Goal: Task Accomplishment & Management: Use online tool/utility

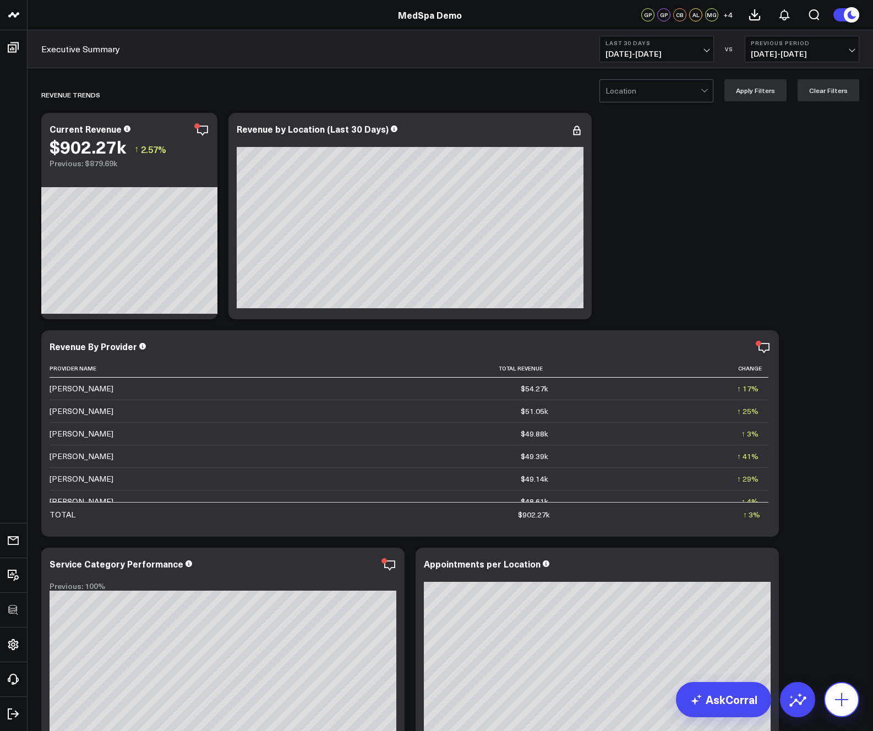
click at [848, 705] on icon at bounding box center [842, 700] width 18 height 18
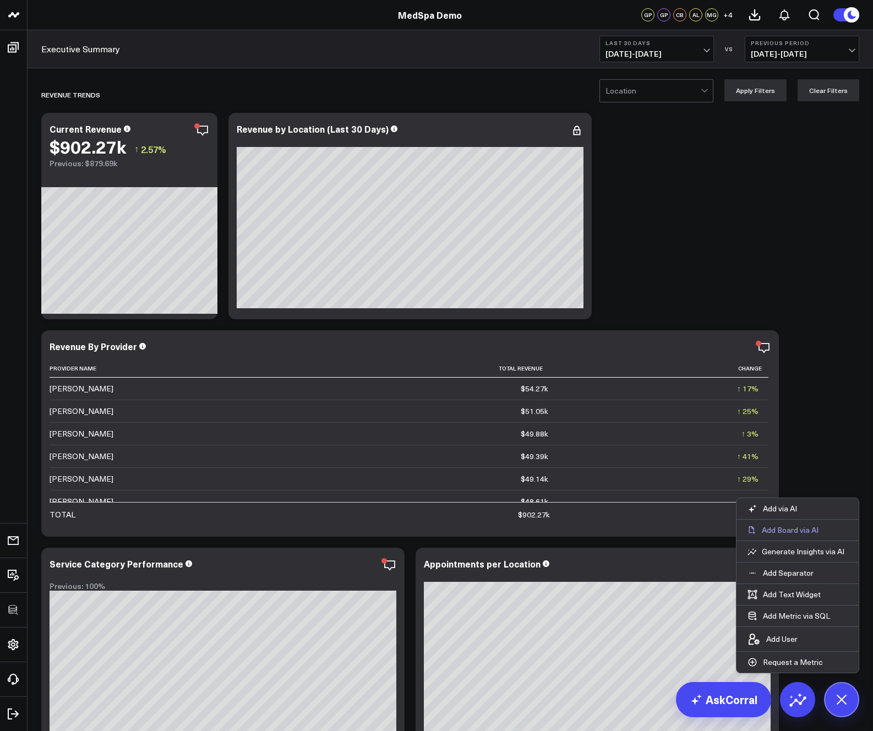
click at [806, 531] on p "Add Board via AI" at bounding box center [790, 530] width 57 height 10
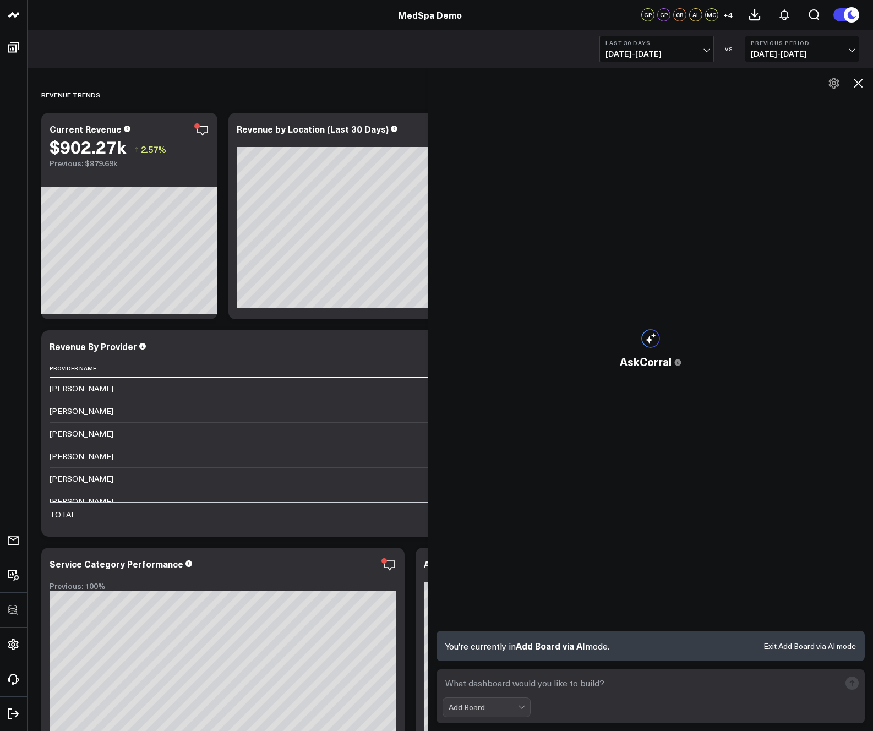
click at [682, 684] on textarea at bounding box center [642, 684] width 398 height 20
type textarea "where did our new"
type textarea "n"
type textarea "new users from social media"
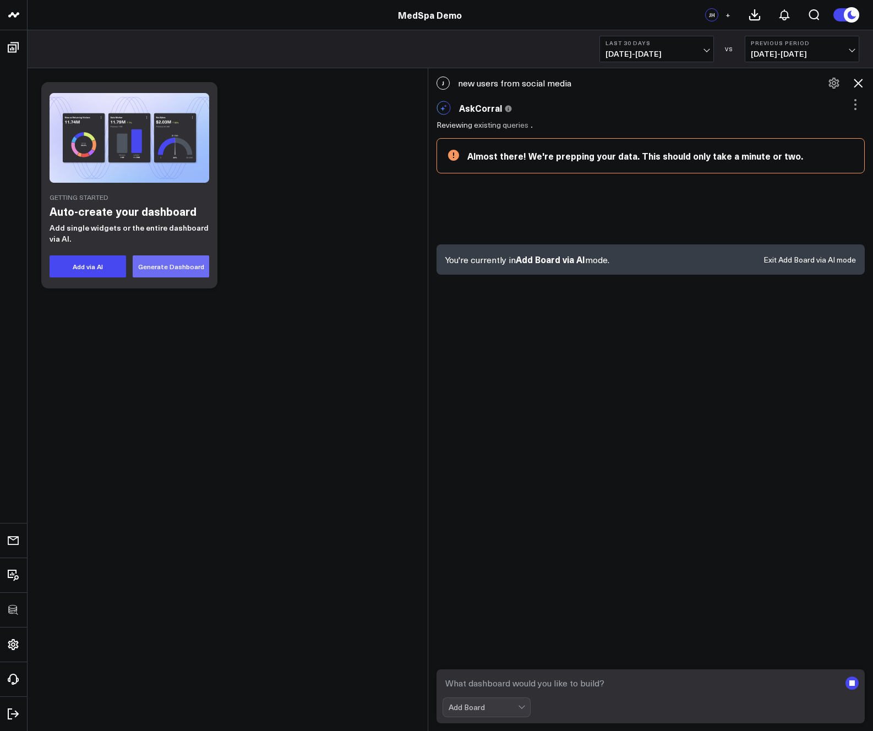
click at [159, 266] on button "Generate Dashboard" at bounding box center [171, 267] width 77 height 22
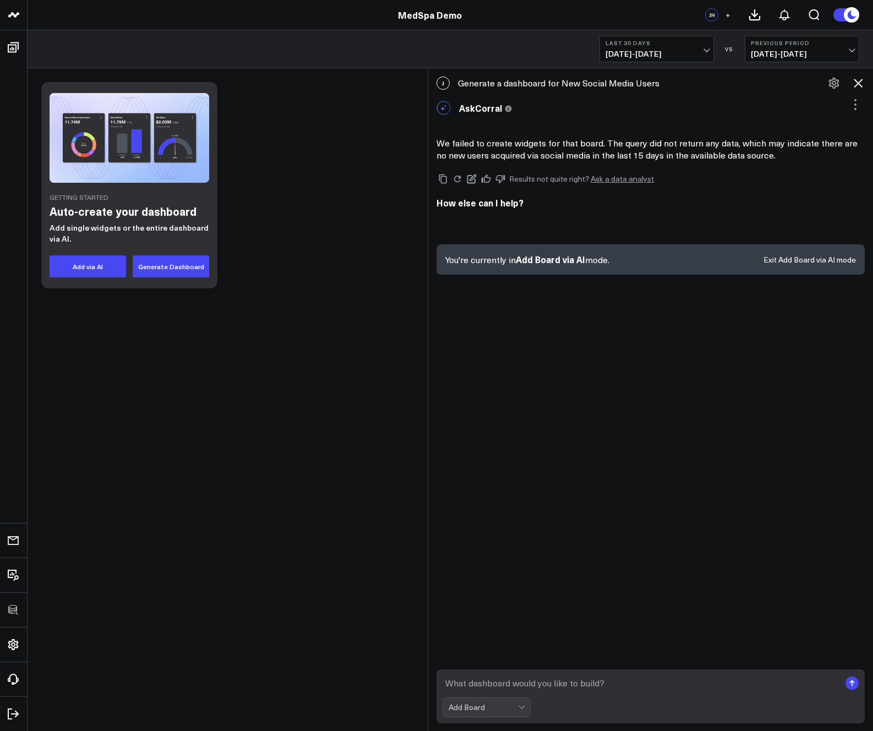
click at [680, 52] on span "08/12/25 - 09/10/25" at bounding box center [657, 54] width 102 height 9
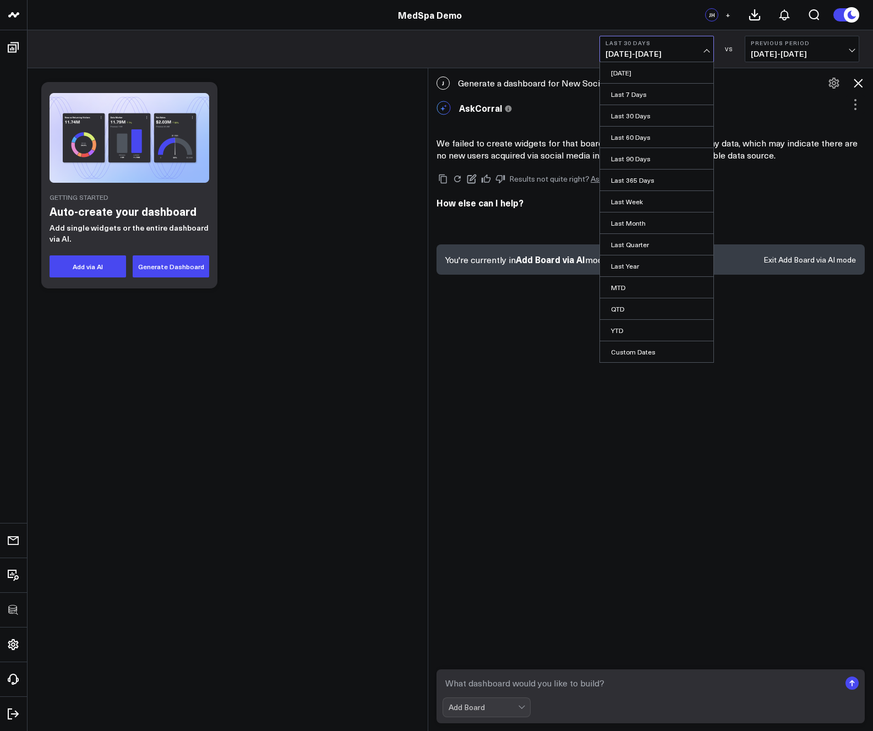
click at [758, 91] on div "J Generate a dashboard for New Social Media Users" at bounding box center [650, 83] width 445 height 24
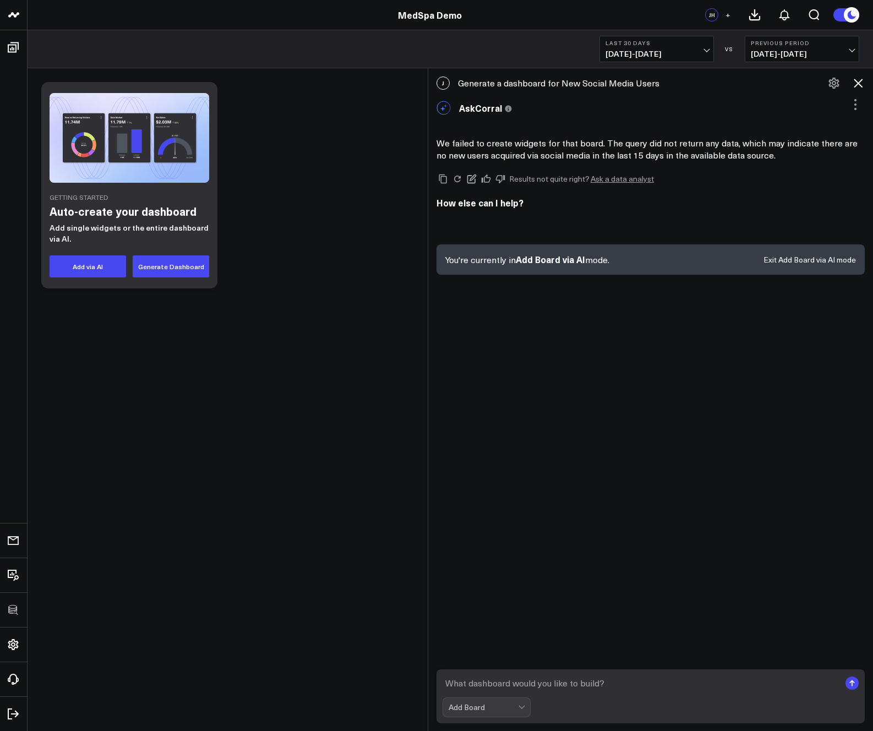
click at [860, 80] on icon at bounding box center [858, 83] width 13 height 13
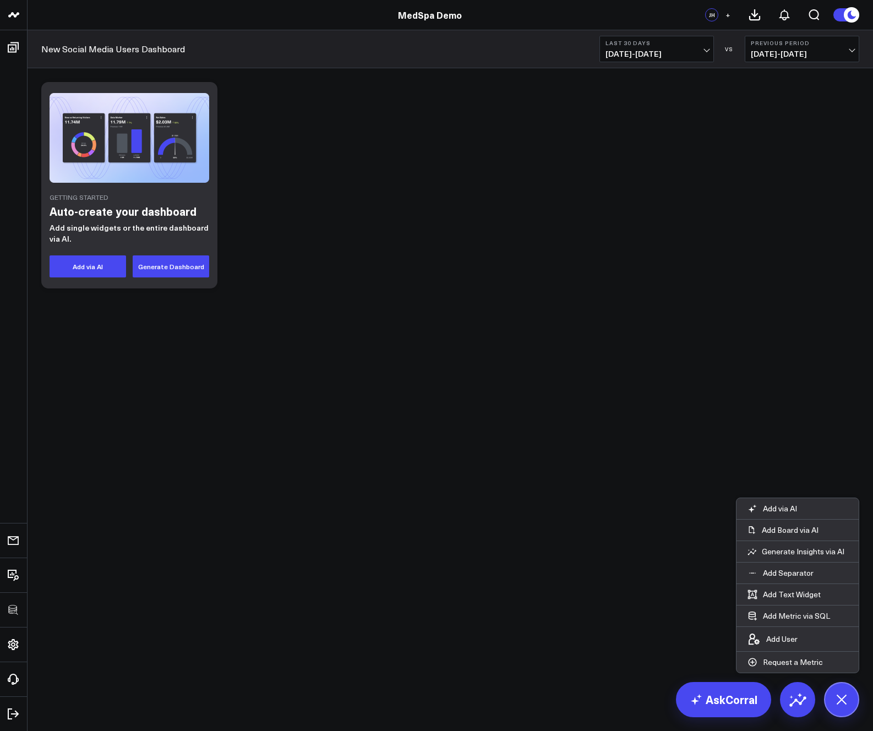
click at [534, 181] on div "Getting Started Auto-create your dashboard Add single widgets or the entire das…" at bounding box center [450, 186] width 829 height 218
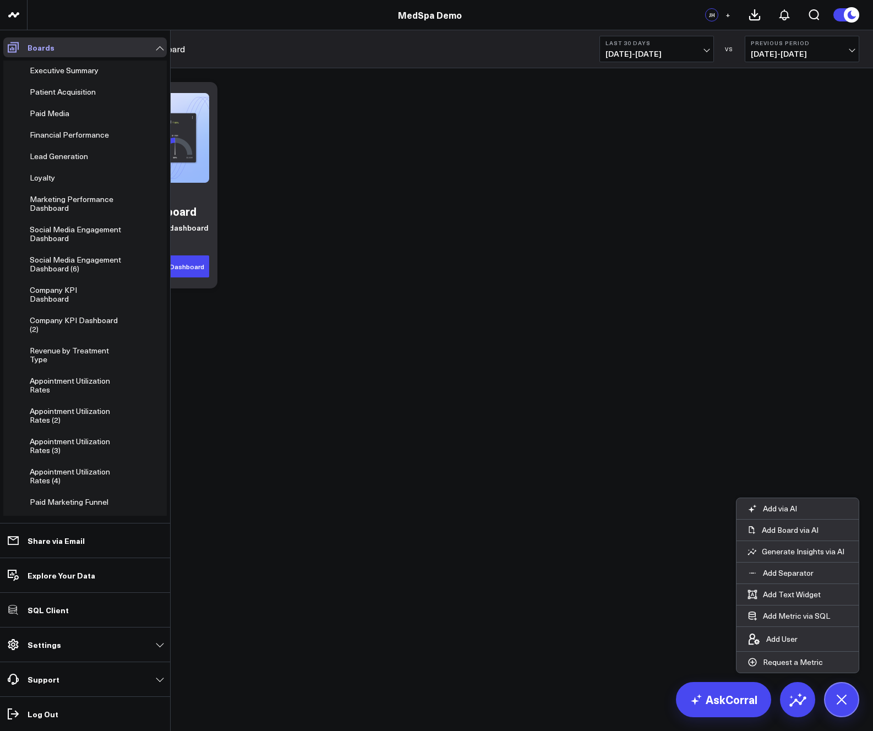
click at [13, 46] on icon at bounding box center [13, 47] width 13 height 13
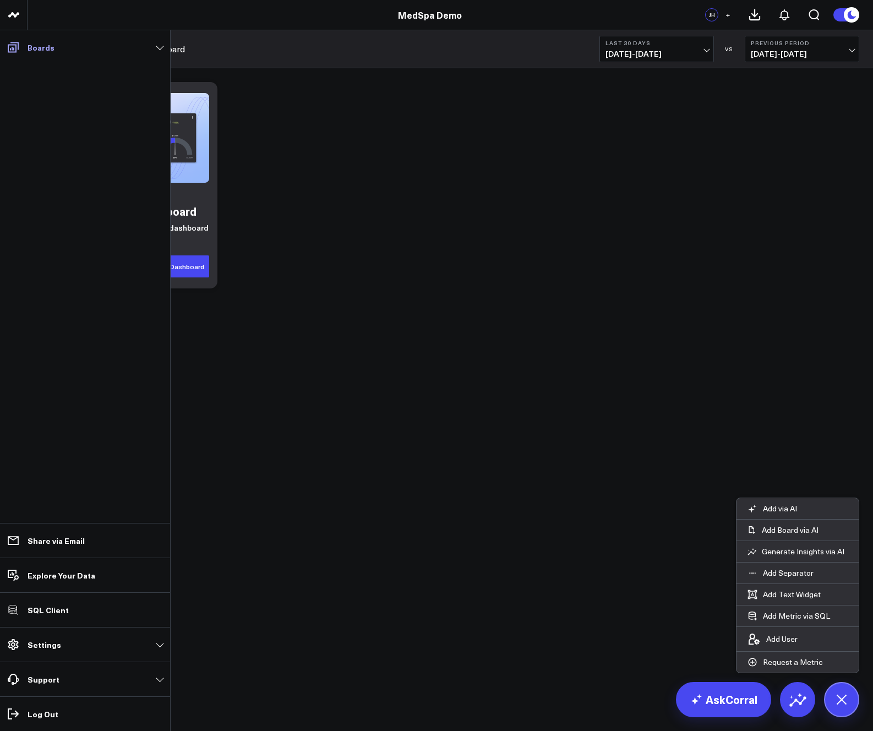
click at [51, 52] on p "Boards" at bounding box center [41, 47] width 27 height 9
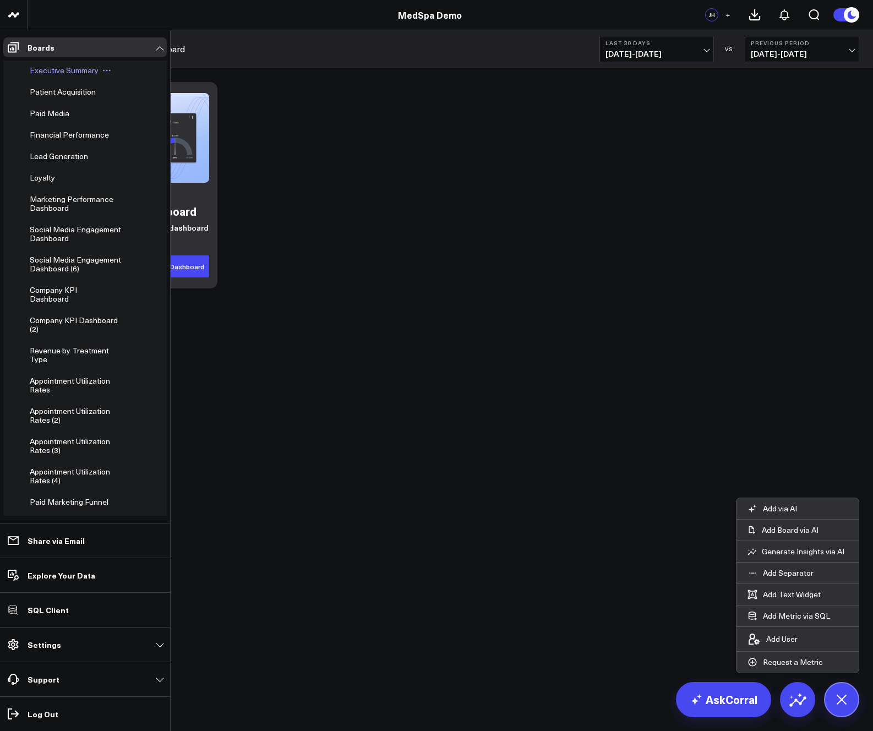
click at [50, 71] on span "Executive Summary" at bounding box center [64, 70] width 69 height 10
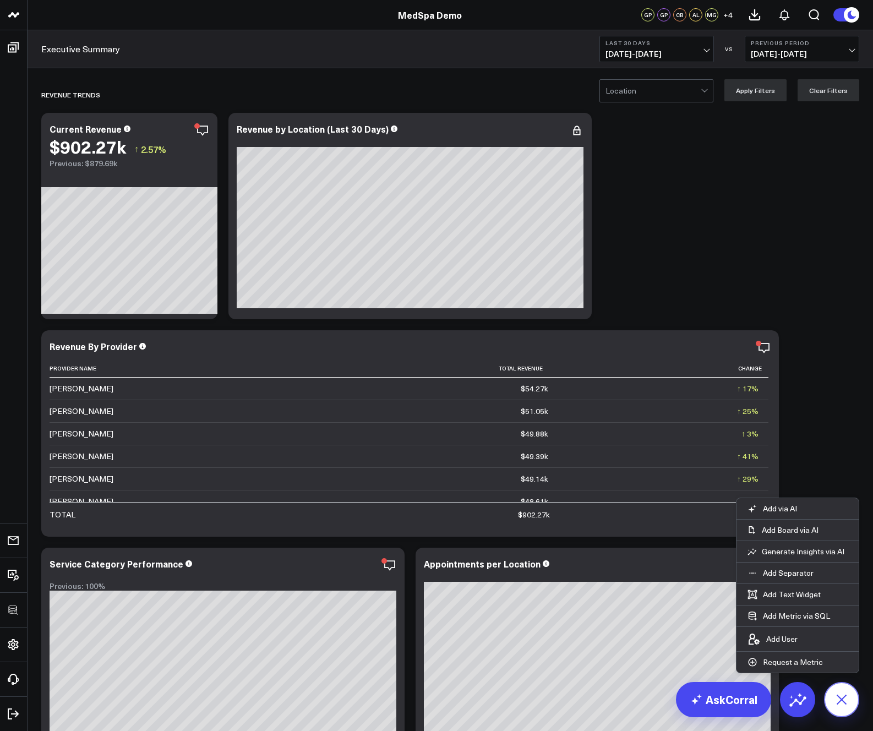
click at [849, 697] on icon at bounding box center [841, 699] width 25 height 25
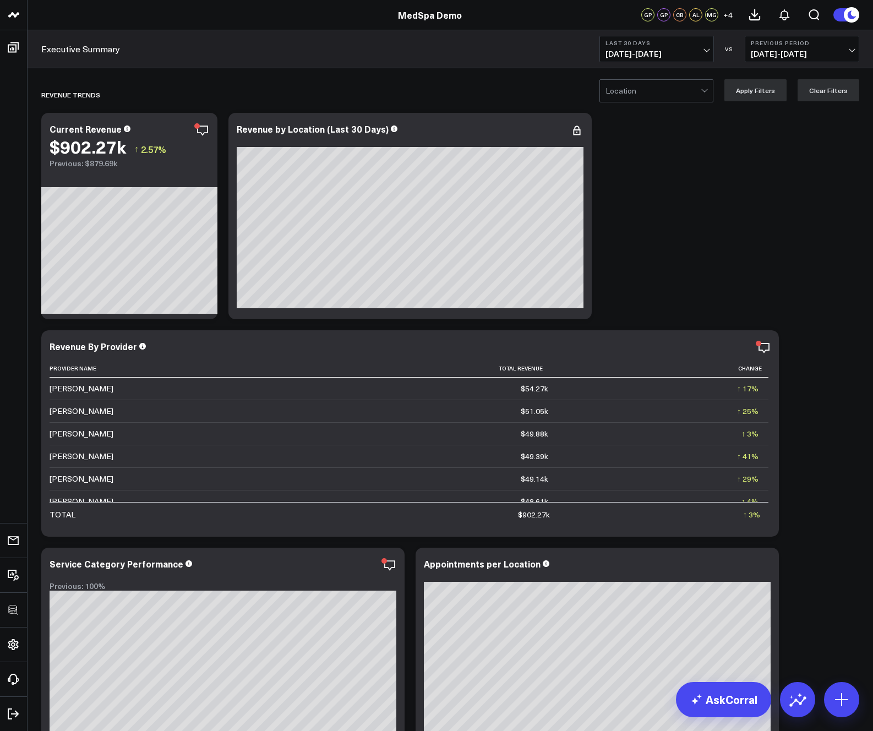
scroll to position [2, 0]
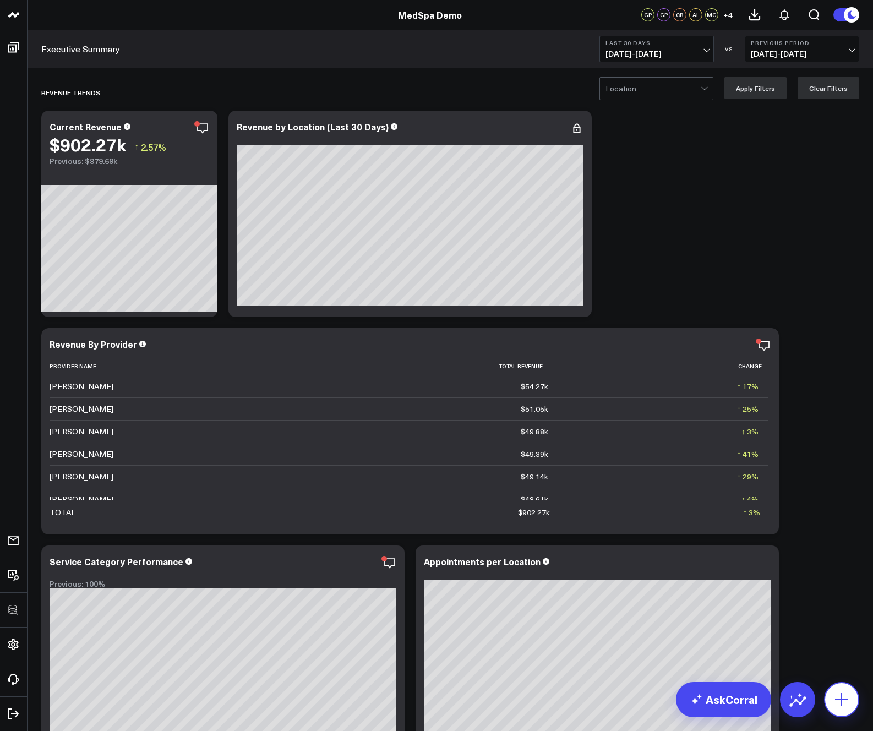
click at [844, 699] on icon at bounding box center [842, 700] width 18 height 18
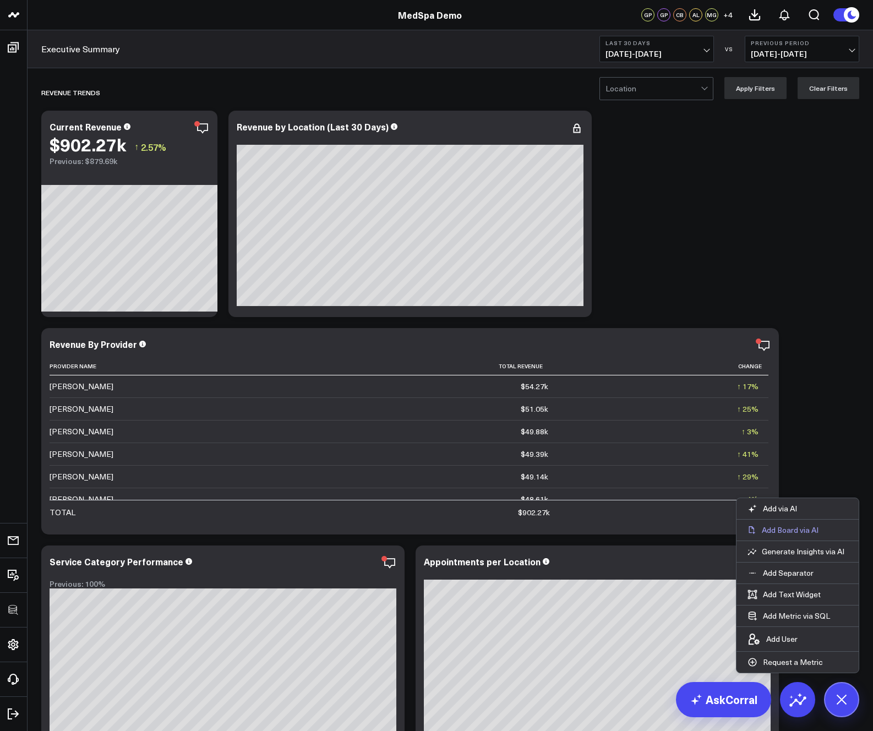
click at [804, 534] on p "Add Board via AI" at bounding box center [790, 530] width 57 height 10
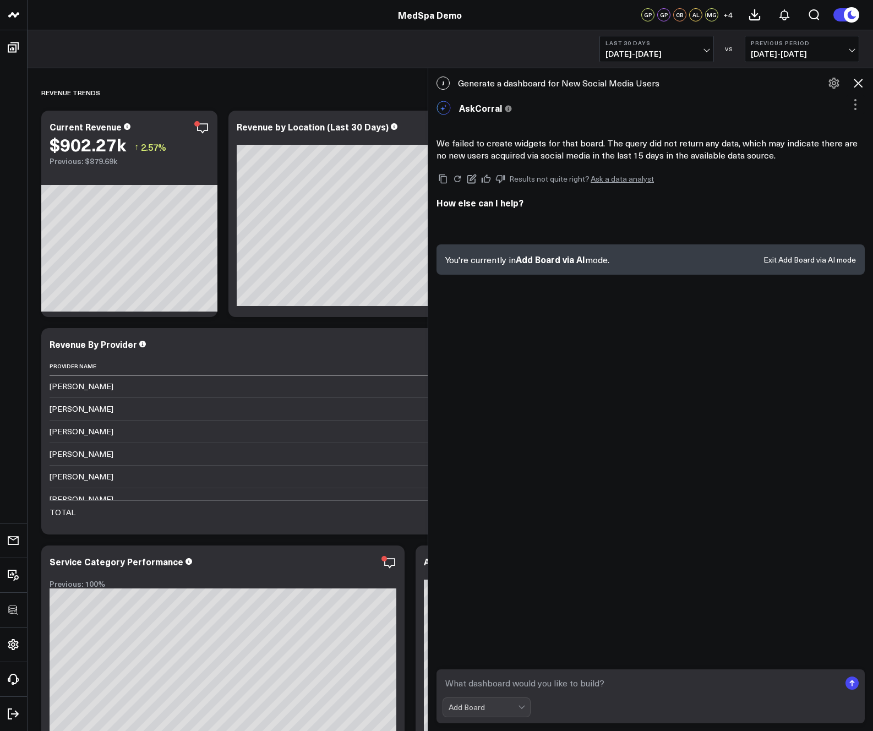
click at [605, 676] on textarea at bounding box center [642, 684] width 398 height 20
type textarea "build a cac board for q3"
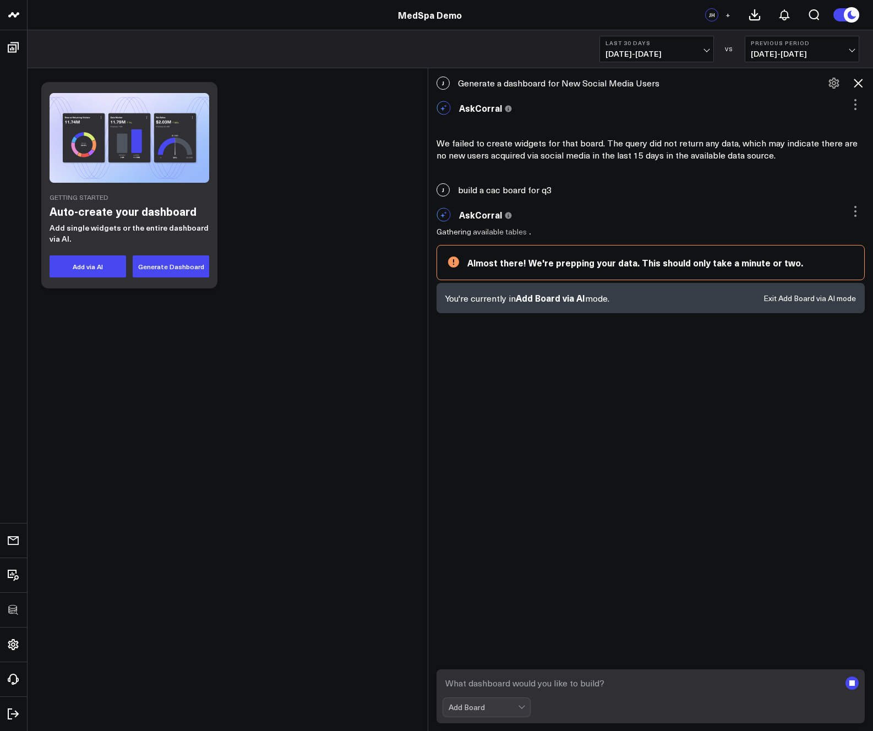
scroll to position [59, 0]
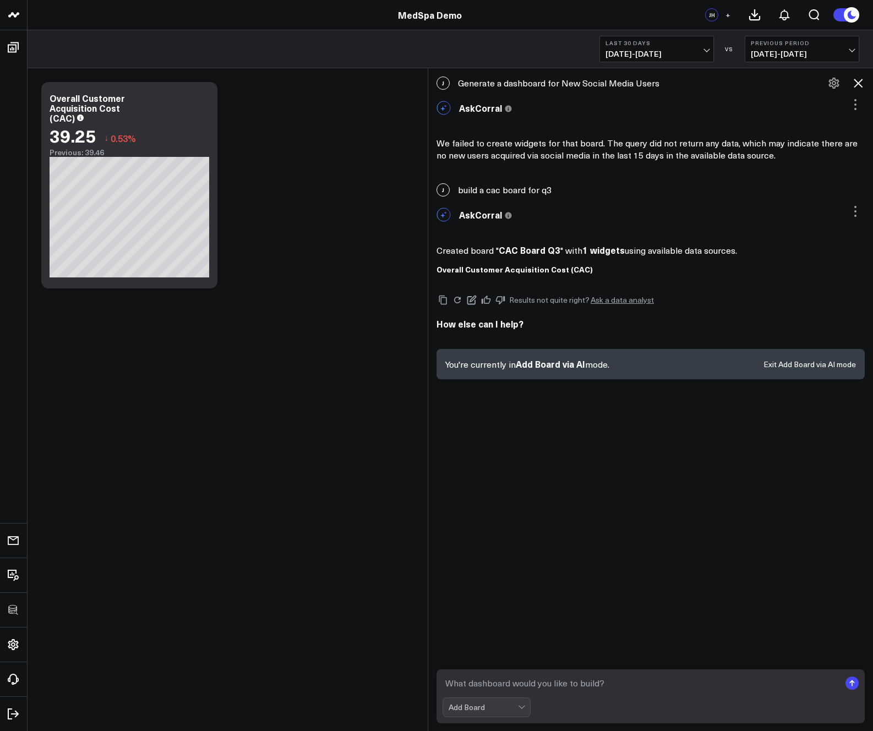
click at [523, 708] on div at bounding box center [522, 706] width 6 height 6
click at [522, 709] on div at bounding box center [522, 707] width 9 height 19
click at [593, 682] on textarea at bounding box center [642, 684] width 398 height 20
type textarea "build a paid media campaign board for q2"
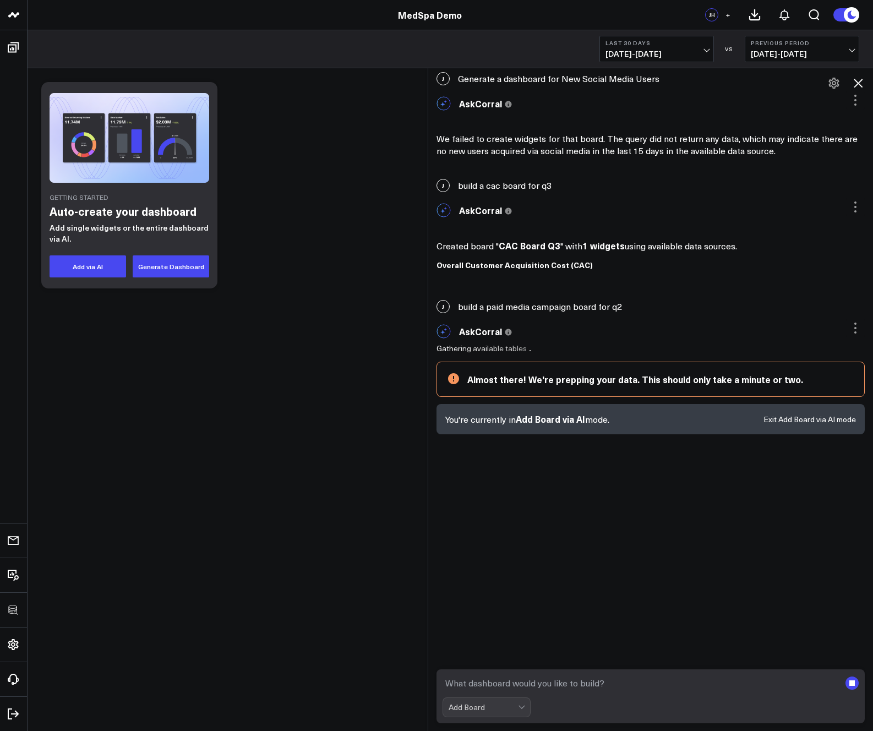
scroll to position [59, 0]
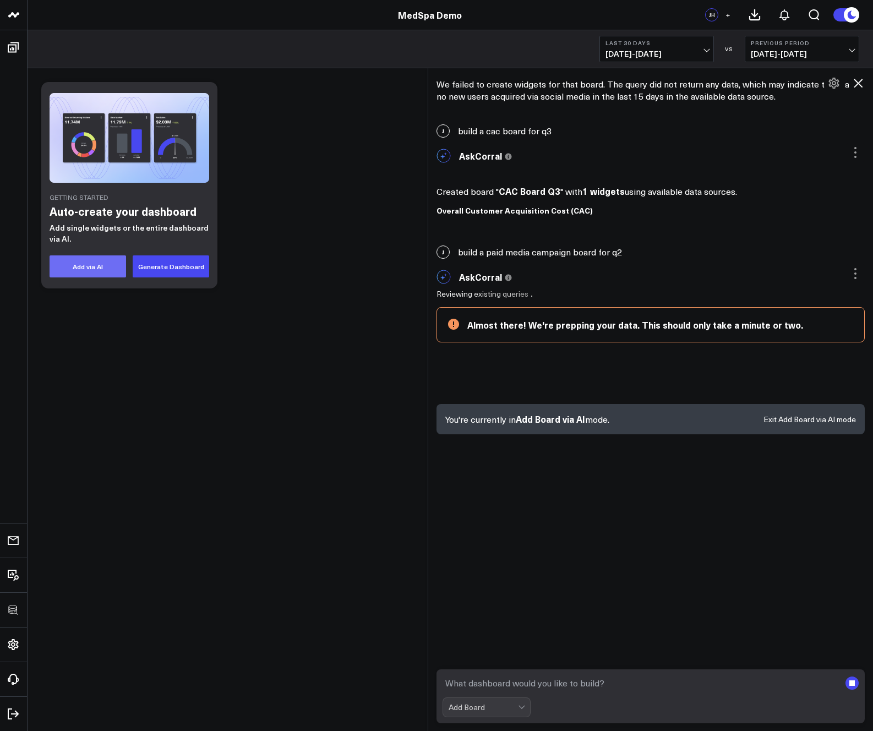
click at [72, 263] on button "Add via AI" at bounding box center [88, 267] width 77 height 22
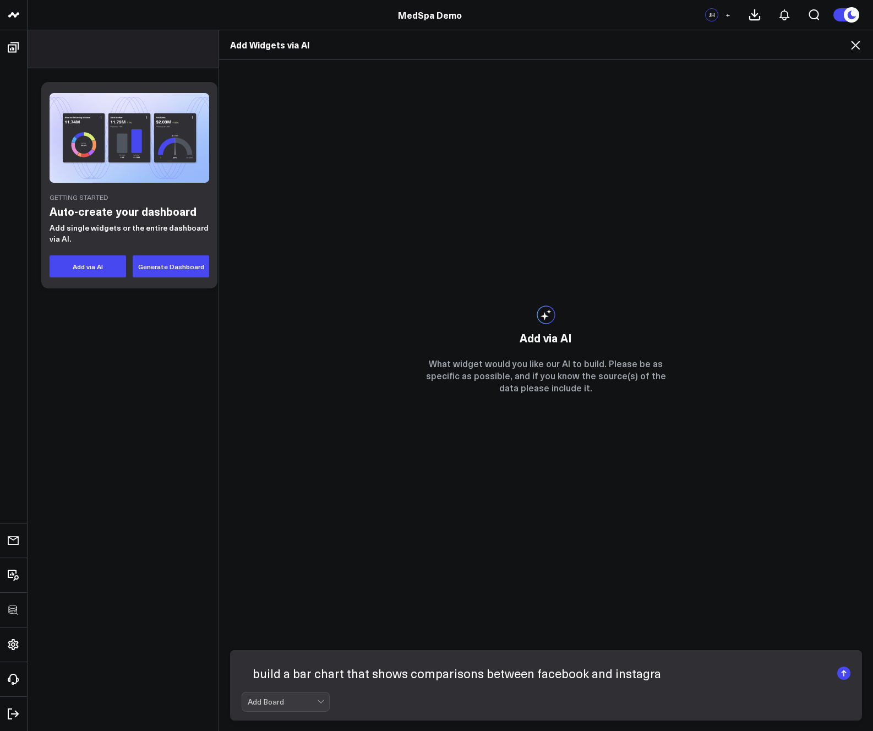
type textarea "build a bar chart that shows comparisons between facebook and instagram"
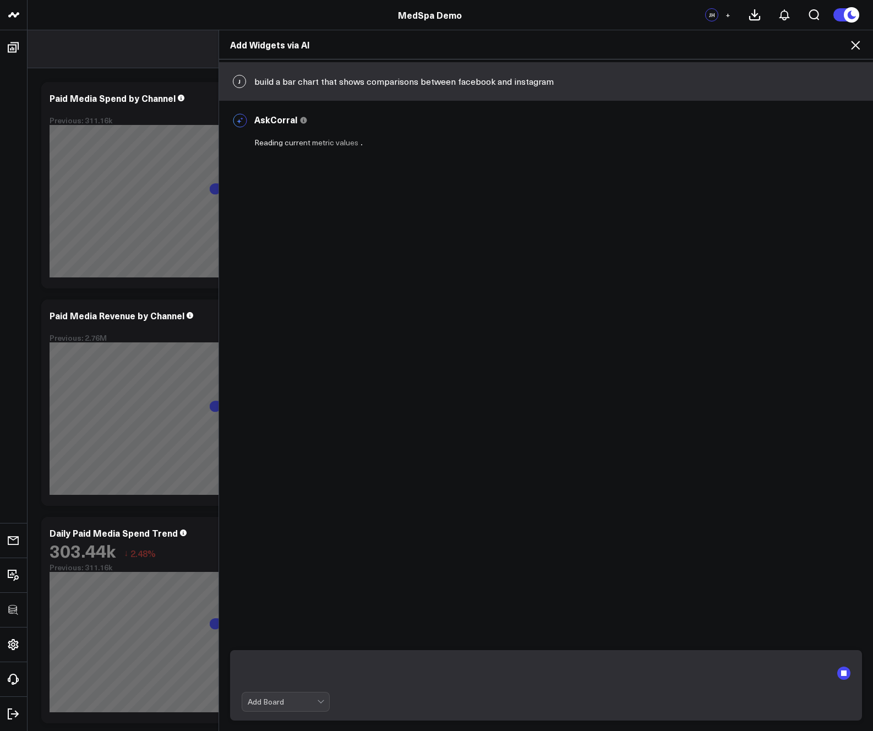
scroll to position [0, 0]
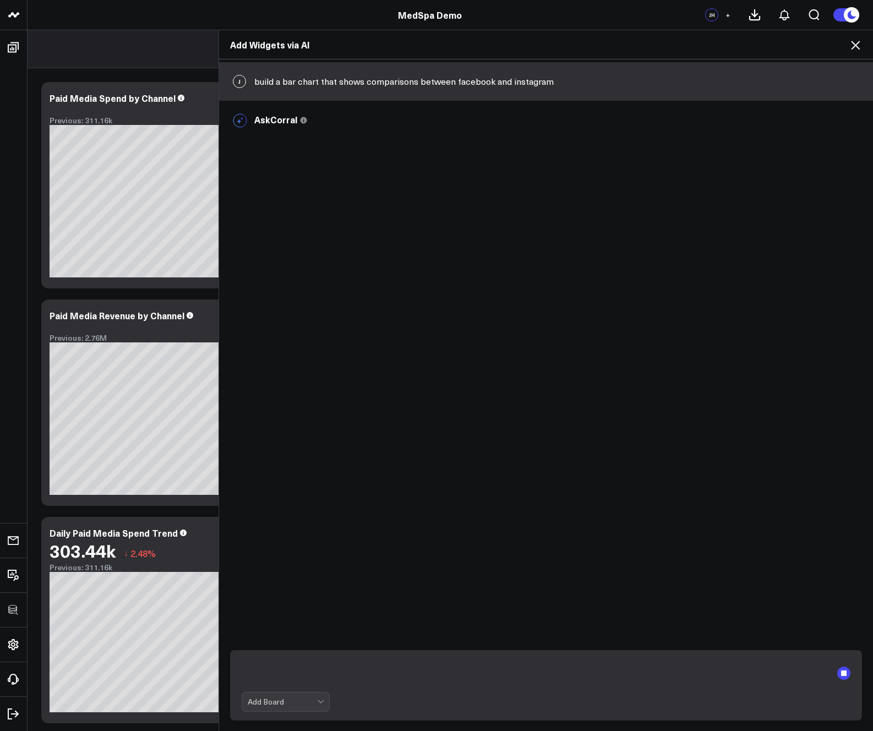
click at [856, 44] on icon at bounding box center [855, 45] width 13 height 13
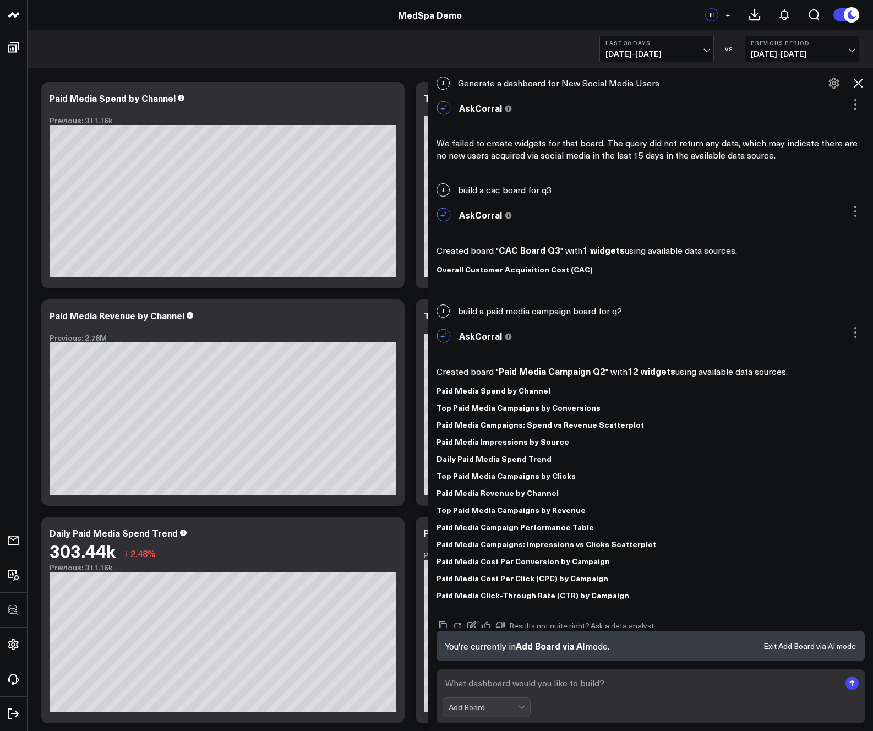
scroll to position [35, 0]
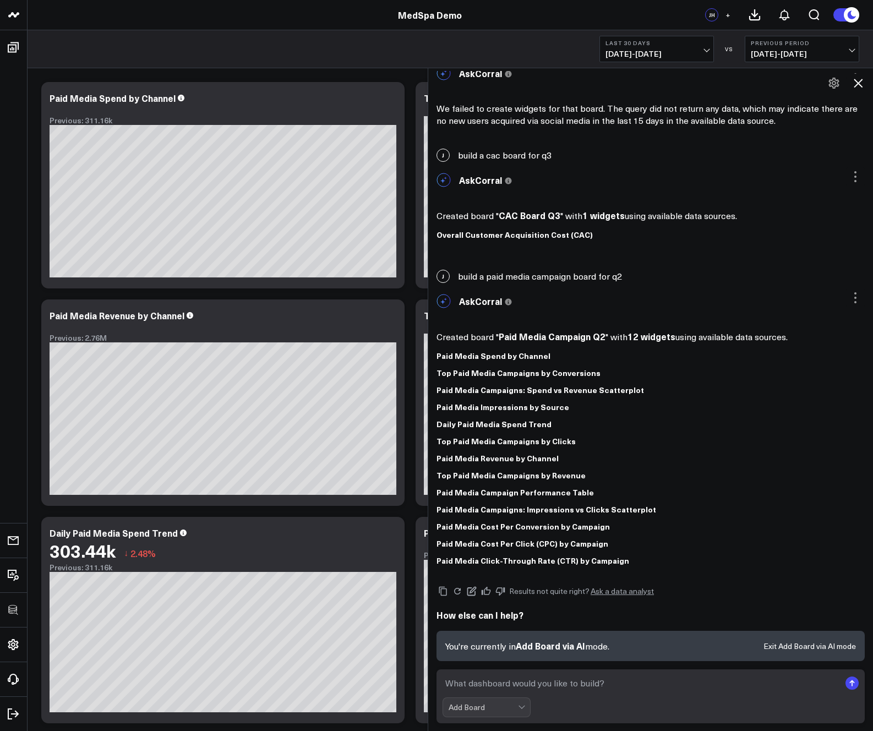
click at [862, 84] on icon at bounding box center [858, 83] width 13 height 13
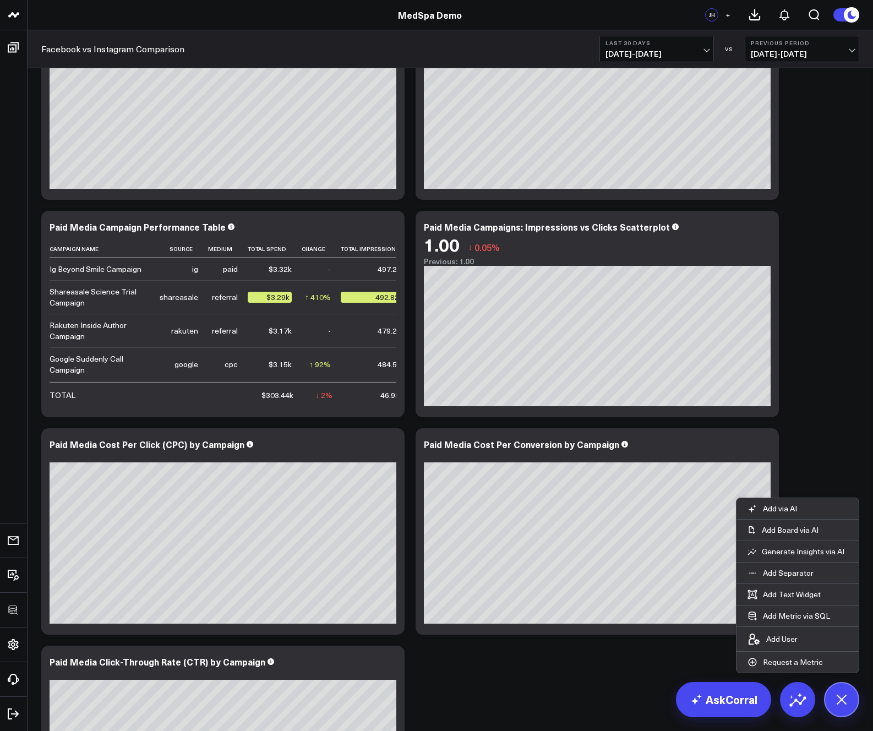
scroll to position [0, 0]
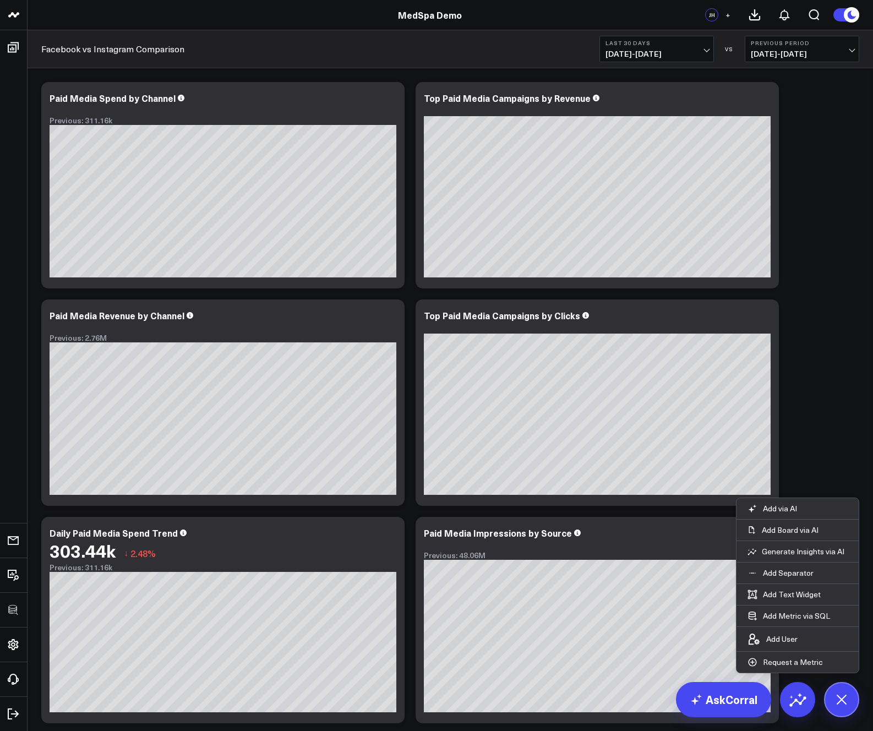
click at [15, 46] on icon at bounding box center [13, 47] width 13 height 13
click at [13, 47] on icon at bounding box center [13, 47] width 13 height 13
click at [72, 47] on link "Facebook vs Instagram Comparison" at bounding box center [112, 49] width 143 height 12
click at [12, 33] on li "Boards Executive Summary Patient Acquisition Paid Media Financial Performance L…" at bounding box center [13, 47] width 27 height 34
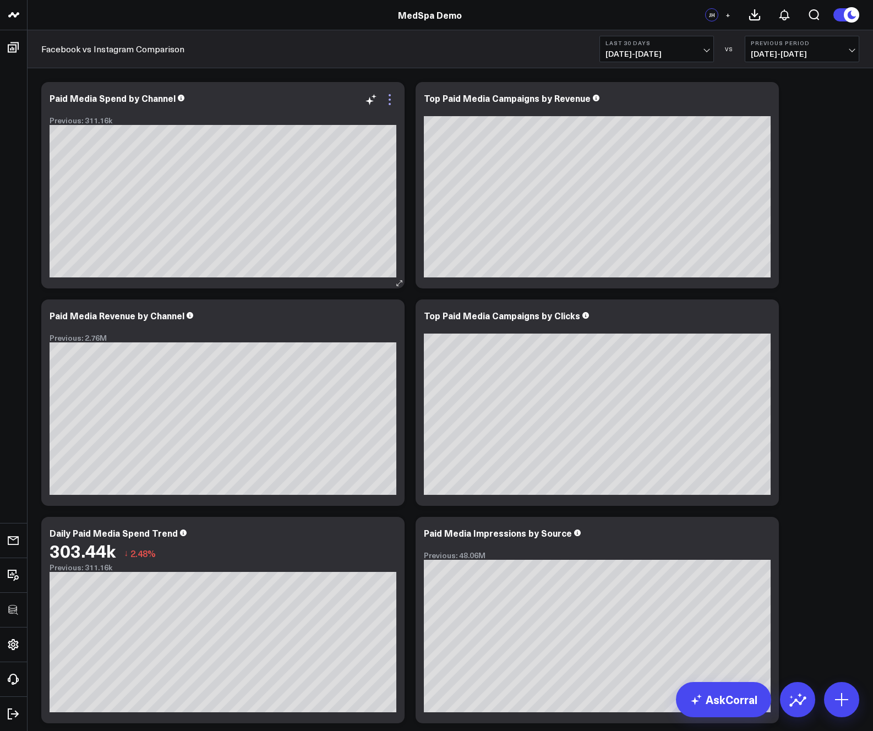
click at [391, 97] on icon at bounding box center [389, 99] width 13 height 13
